Goal: Submit feedback/report problem

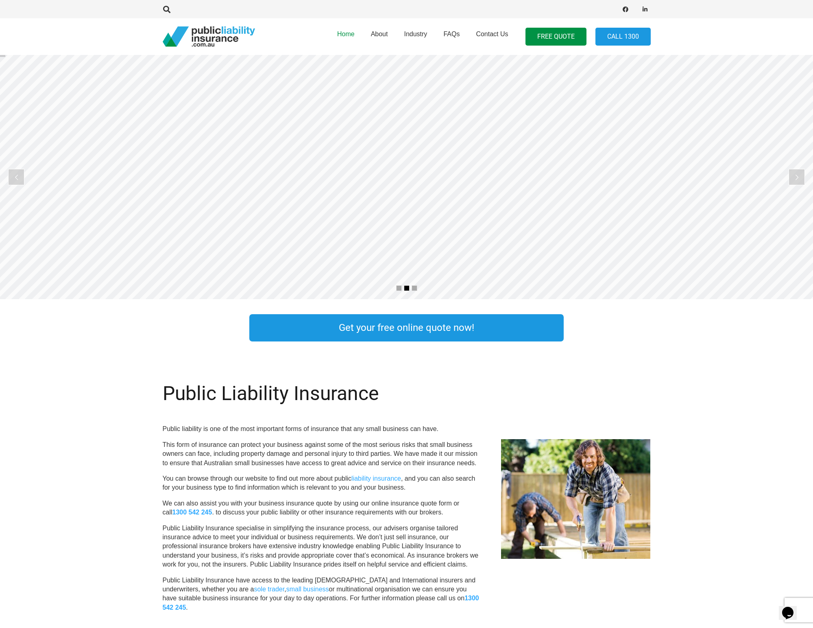
scroll to position [0, 1]
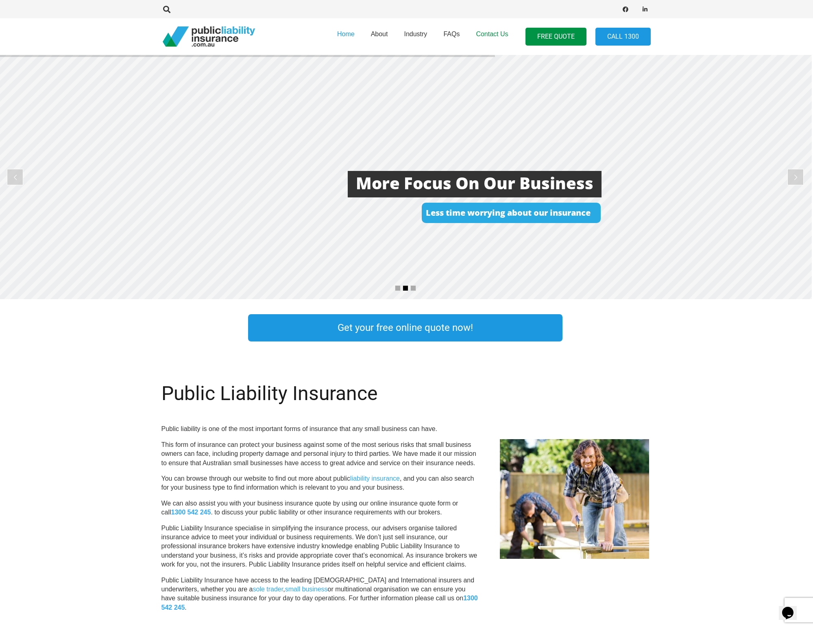
click at [481, 33] on span "Contact Us" at bounding box center [492, 34] width 32 height 7
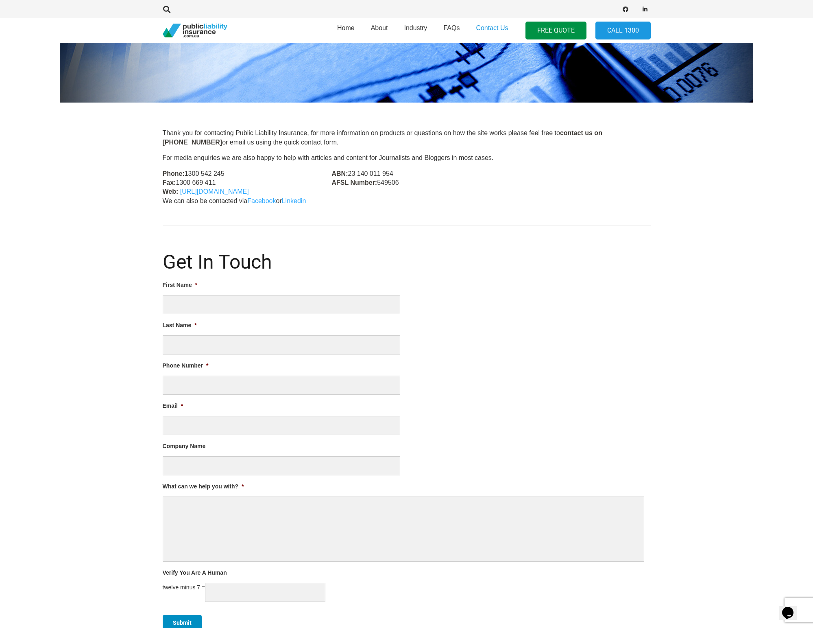
scroll to position [167, 0]
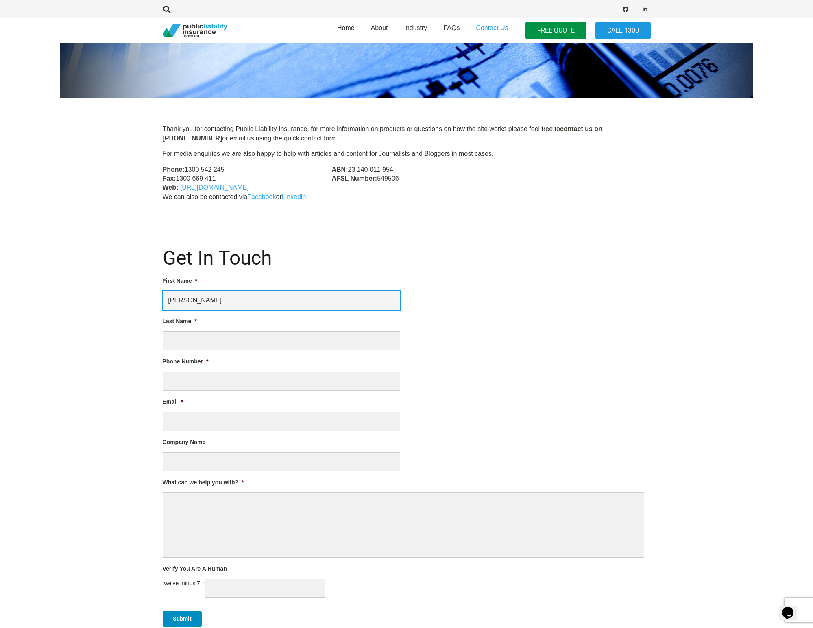
type input "[PERSON_NAME]"
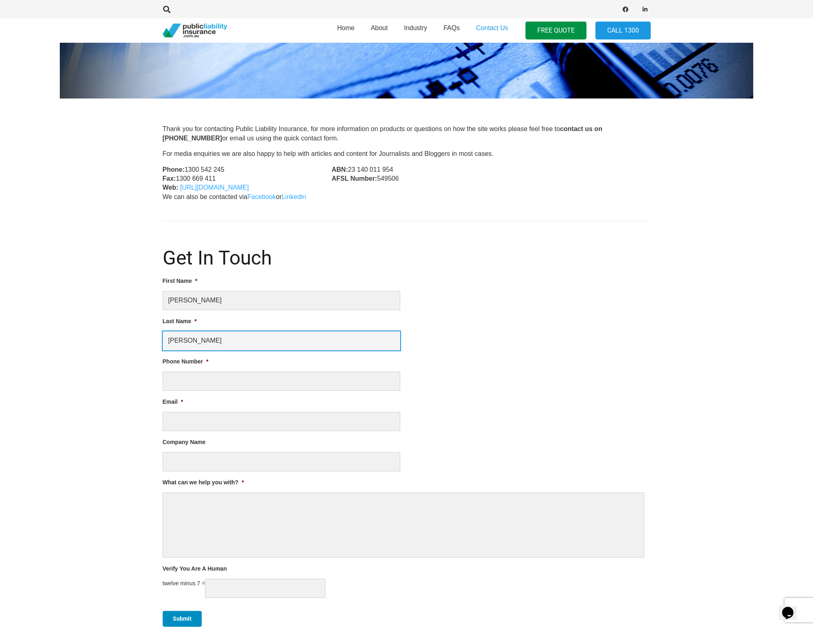
type input "[PERSON_NAME]"
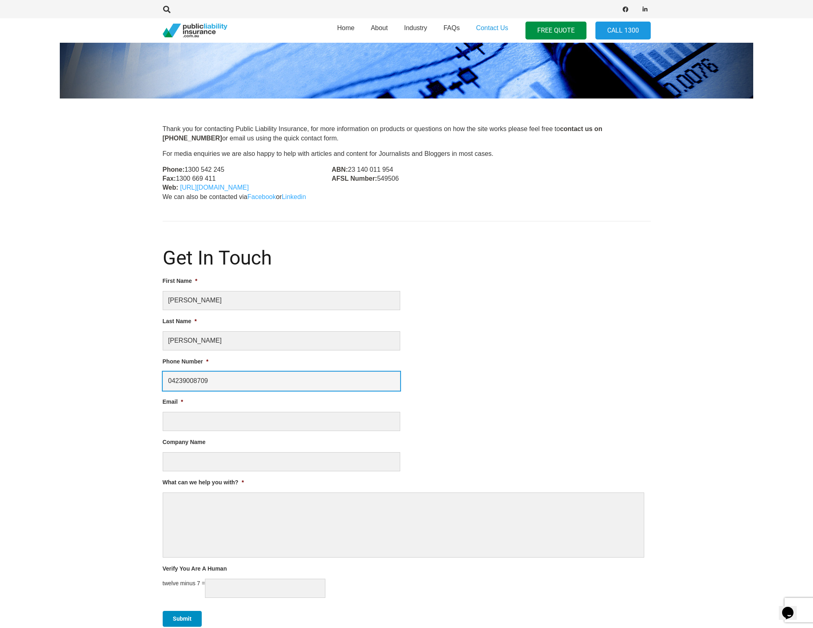
type input "04239008709"
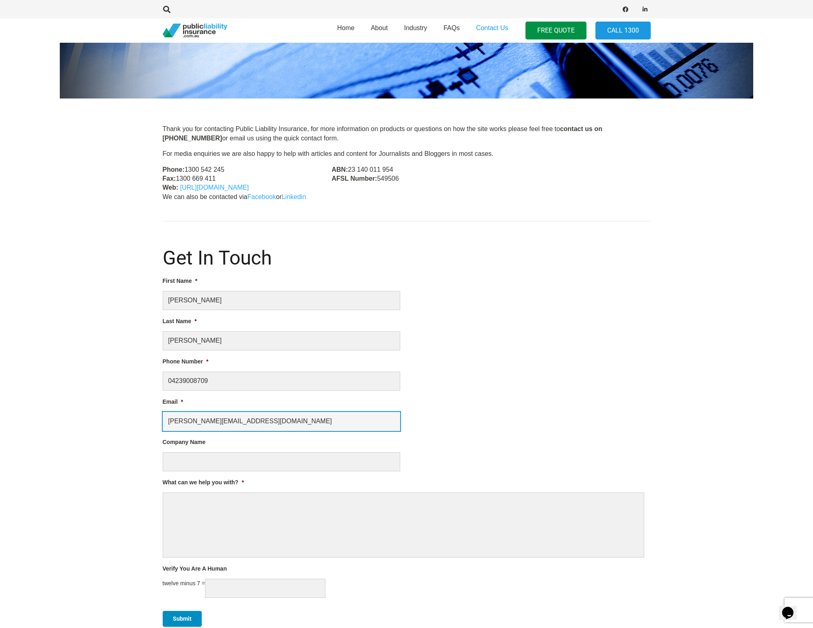
type input "[PERSON_NAME][EMAIL_ADDRESS][DOMAIN_NAME]"
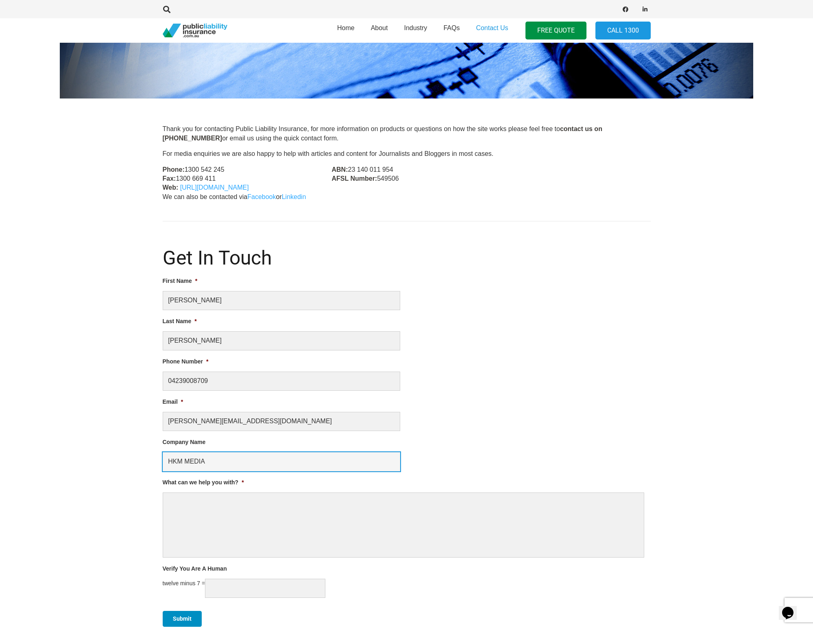
type input "HKM MEDIA"
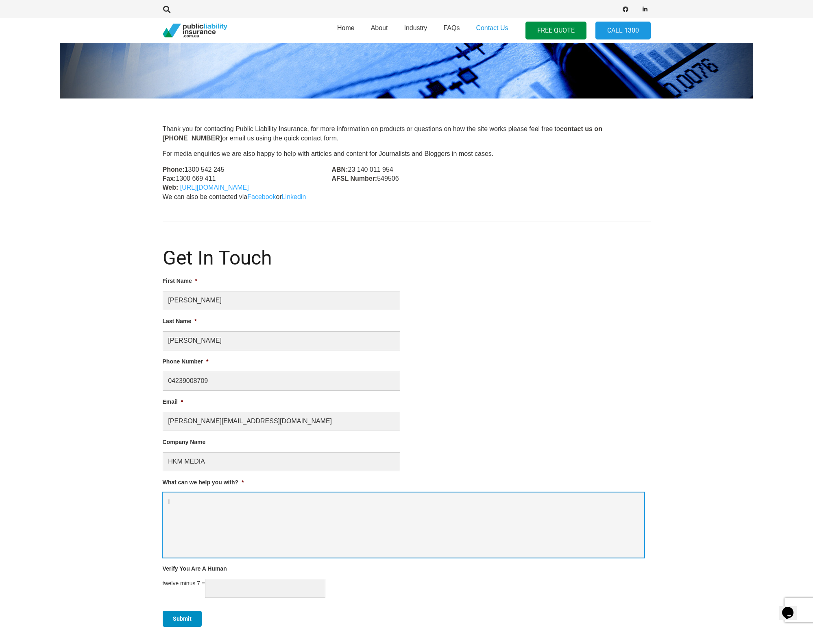
type textarea "I"
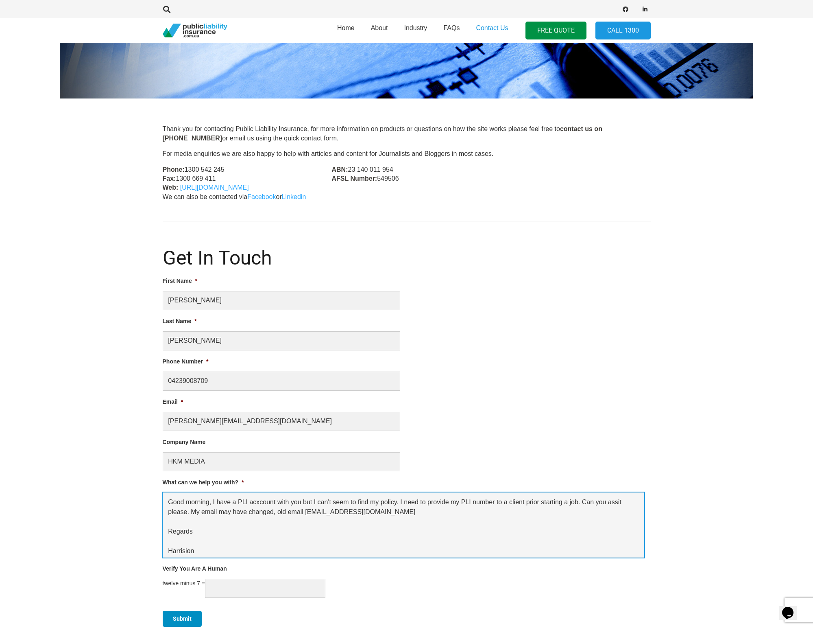
type textarea "Good morning, I have a PLI acxcount with you but I can't seem to find my policy…"
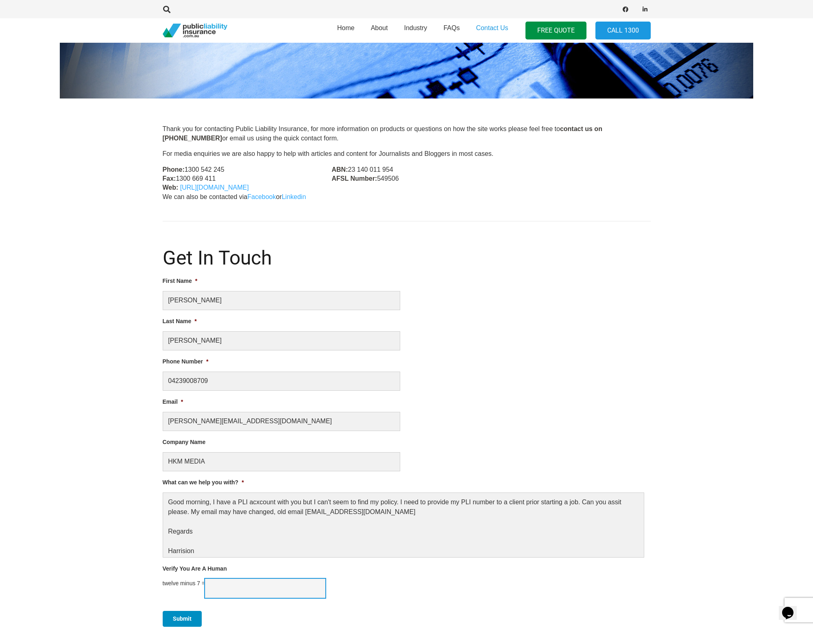
click at [266, 584] on input "Verify You Are A Human" at bounding box center [265, 588] width 120 height 19
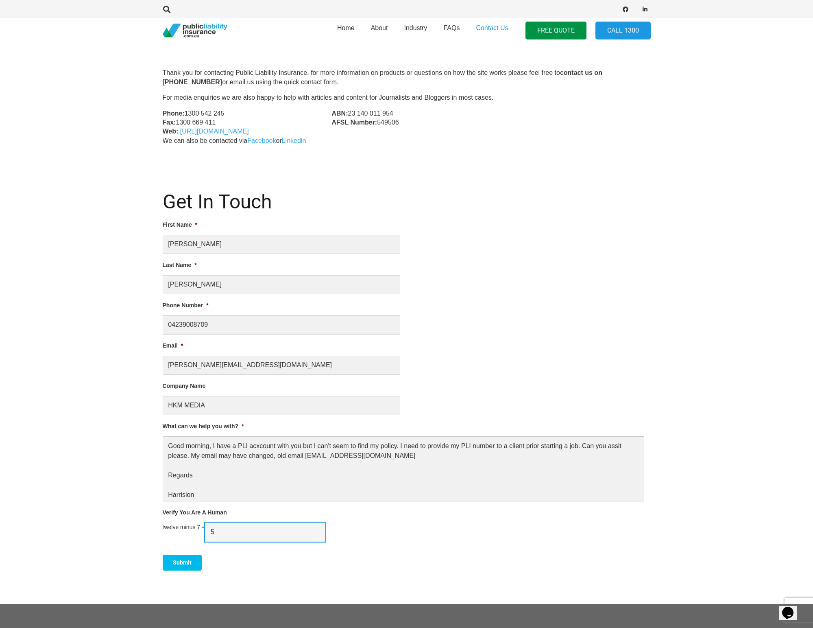
scroll to position [227, 0]
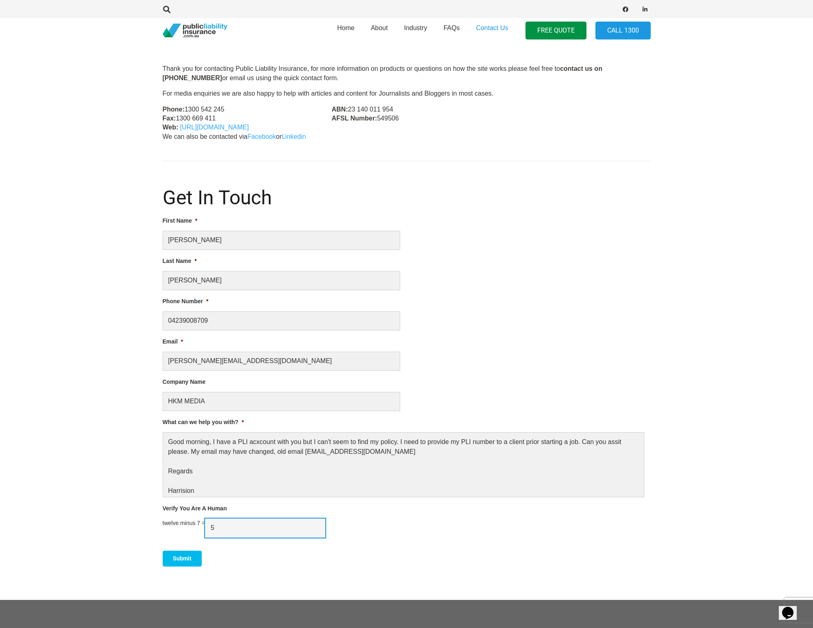
type input "5"
click at [178, 557] on input "Submit" at bounding box center [182, 558] width 39 height 16
